Goal: Feedback & Contribution: Contribute content

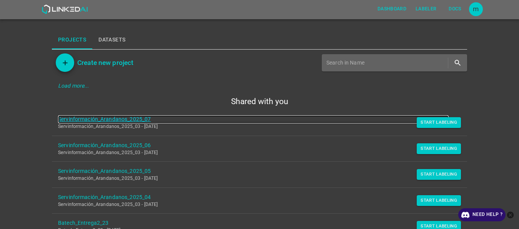
click at [138, 116] on link "Servinformación_Arandanos_2025_07" at bounding box center [253, 119] width 390 height 8
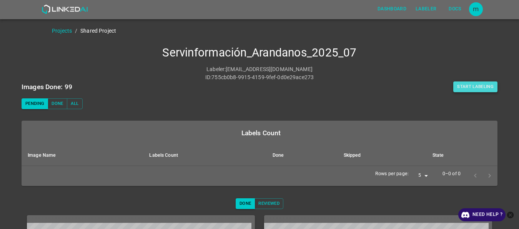
click at [463, 84] on button "Start Labeling" at bounding box center [475, 86] width 44 height 11
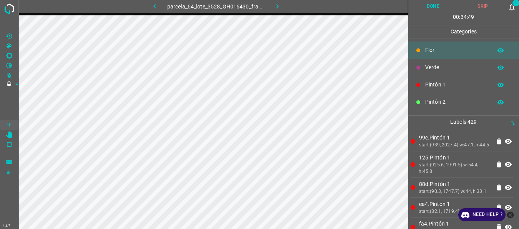
click at [512, 8] on icon at bounding box center [512, 7] width 8 height 8
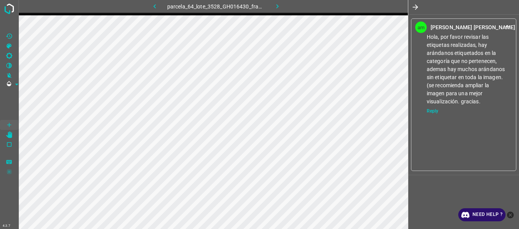
click at [415, 6] on icon "button" at bounding box center [415, 7] width 8 height 8
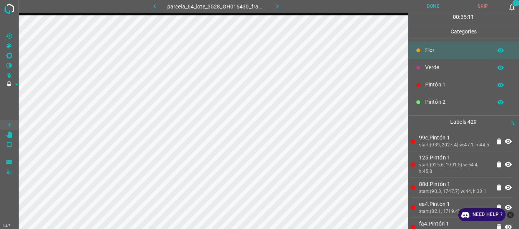
click at [8, 45] on icon "[X] Saturation" at bounding box center [9, 46] width 7 height 7
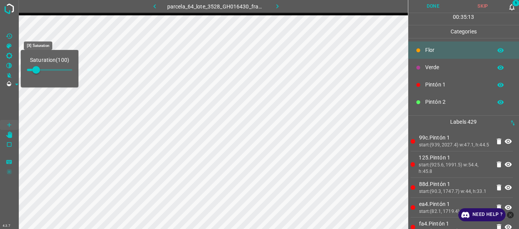
click at [40, 70] on span at bounding box center [36, 70] width 8 height 8
type input "169"
click at [11, 97] on span at bounding box center [9, 104] width 18 height 31
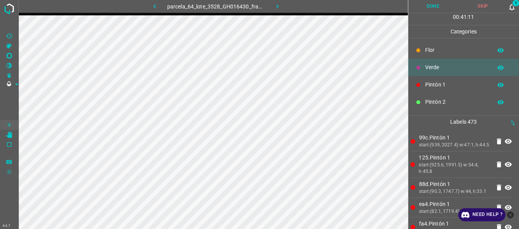
click at [434, 7] on button "Done" at bounding box center [433, 6] width 50 height 13
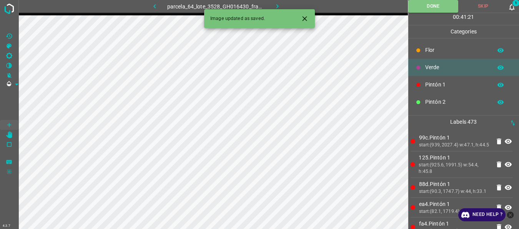
click at [277, 5] on icon "button" at bounding box center [277, 6] width 2 height 4
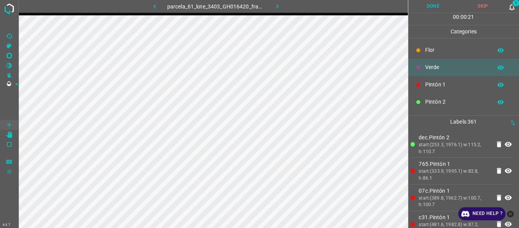
click at [512, 10] on icon at bounding box center [512, 7] width 8 height 8
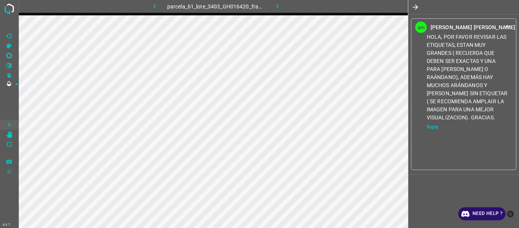
click at [415, 5] on icon "button" at bounding box center [415, 7] width 8 height 8
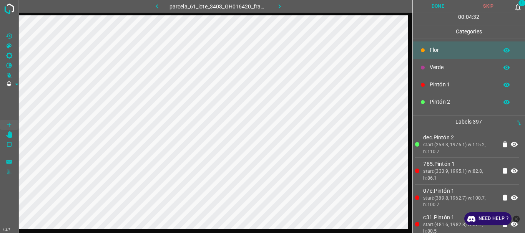
click at [438, 6] on button "Done" at bounding box center [438, 6] width 51 height 13
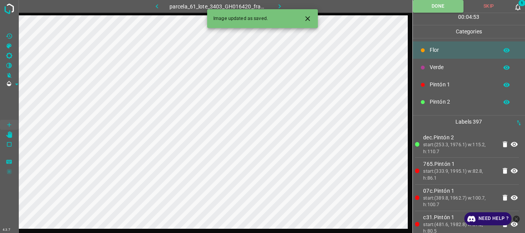
click at [279, 7] on icon "button" at bounding box center [280, 6] width 8 height 8
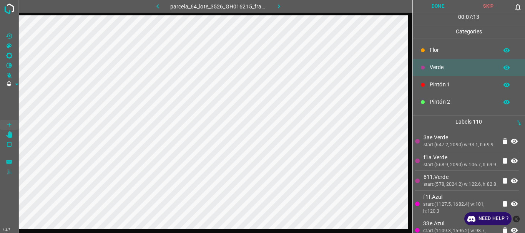
click at [276, 6] on icon "button" at bounding box center [279, 6] width 8 height 8
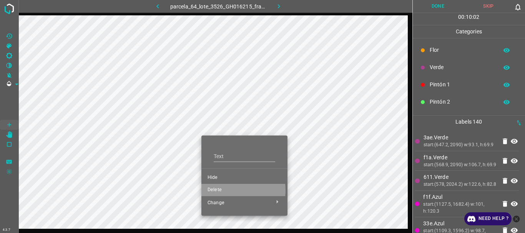
click at [224, 191] on span "Delete" at bounding box center [245, 190] width 74 height 7
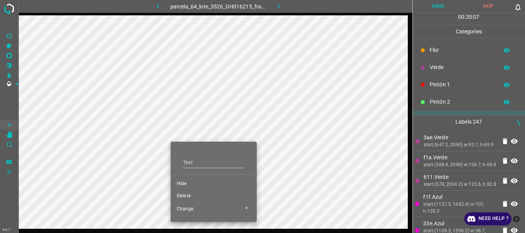
click at [185, 195] on span "Delete" at bounding box center [214, 196] width 74 height 7
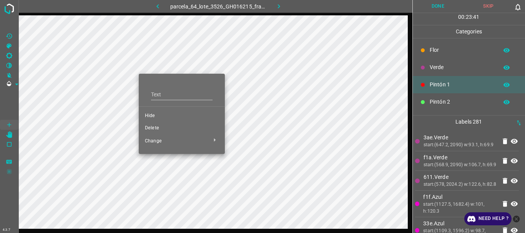
click at [152, 129] on span "Delete" at bounding box center [182, 128] width 74 height 7
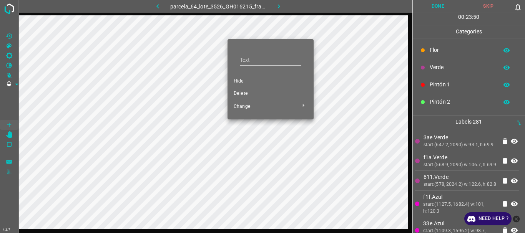
click at [241, 91] on span "Delete" at bounding box center [271, 93] width 74 height 7
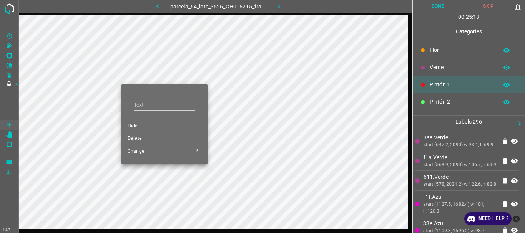
click at [136, 139] on span "Delete" at bounding box center [165, 138] width 74 height 7
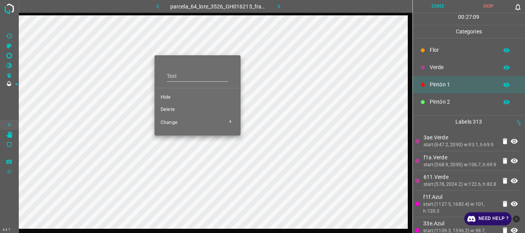
click at [167, 110] on span "Delete" at bounding box center [198, 109] width 74 height 7
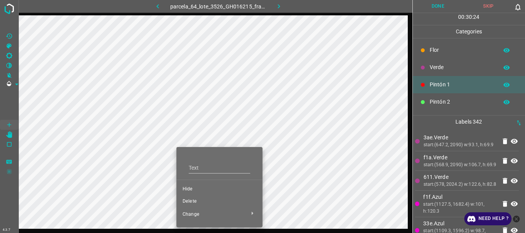
click at [188, 201] on div "Text Hide Delete Change" at bounding box center [262, 116] width 525 height 233
click at [188, 201] on span "Delete" at bounding box center [220, 201] width 74 height 7
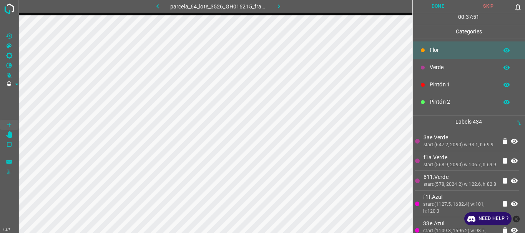
click at [442, 5] on button "Done" at bounding box center [438, 6] width 51 height 13
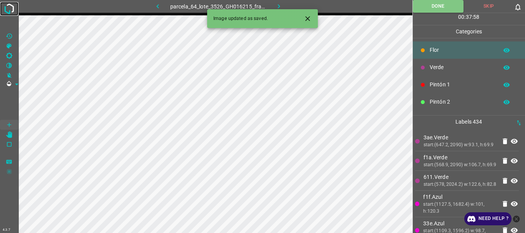
click at [12, 5] on img at bounding box center [9, 9] width 14 height 14
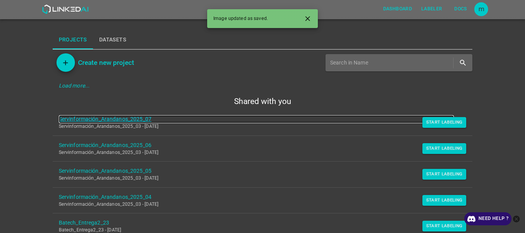
click at [133, 120] on link "Servinformación_Arandanos_2025_07" at bounding box center [256, 119] width 395 height 8
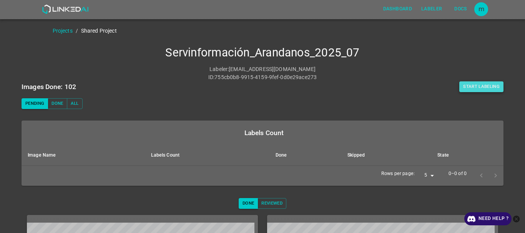
click at [466, 88] on button "Start Labeling" at bounding box center [481, 86] width 44 height 11
